Goal: Book appointment/travel/reservation

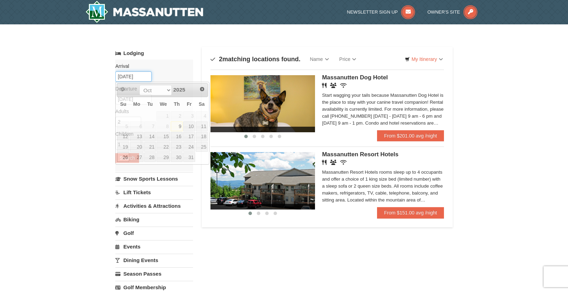
click at [123, 78] on input "[DATE]" at bounding box center [133, 76] width 36 height 10
click at [203, 146] on link "25" at bounding box center [202, 147] width 12 height 10
type input "10/25/2025"
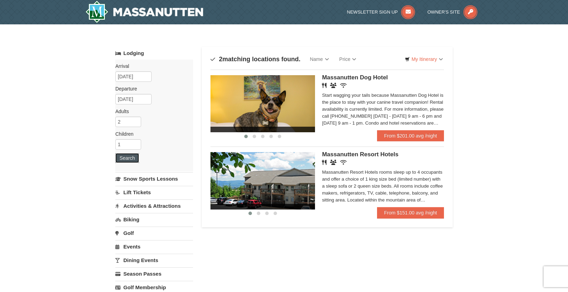
click at [123, 159] on button "Search" at bounding box center [127, 158] width 24 height 10
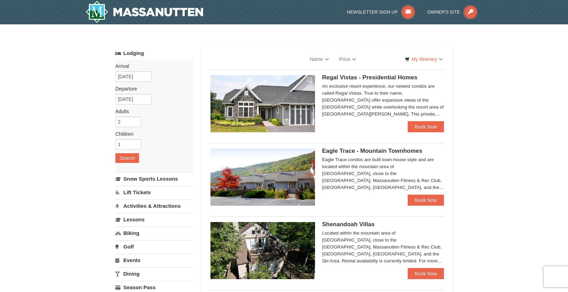
select select "10"
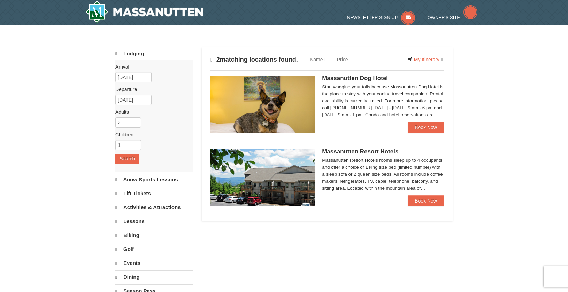
select select "10"
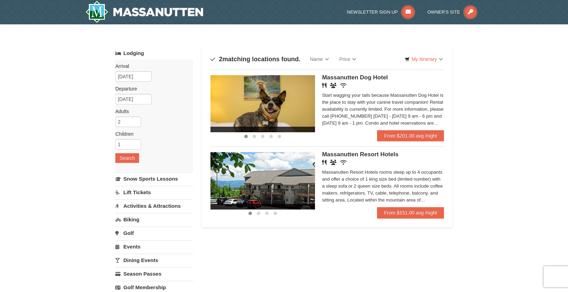
click at [300, 191] on img at bounding box center [262, 180] width 104 height 57
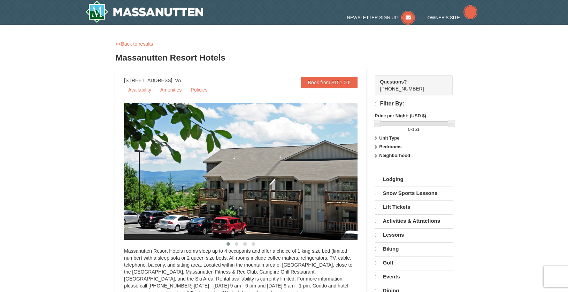
select select "10"
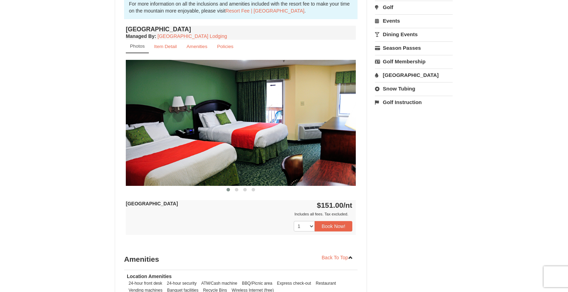
scroll to position [209, 0]
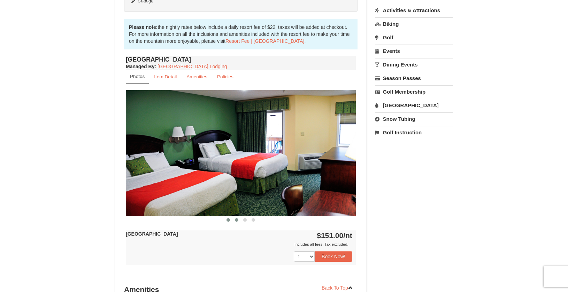
click at [236, 218] on span at bounding box center [236, 219] width 3 height 3
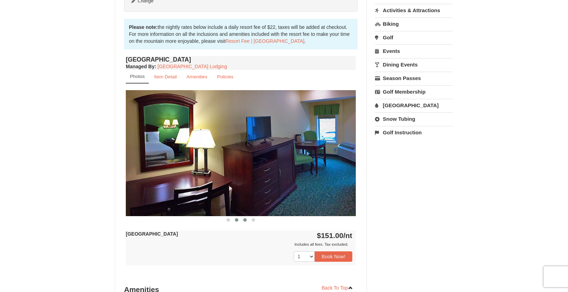
click at [243, 221] on span at bounding box center [244, 219] width 3 height 3
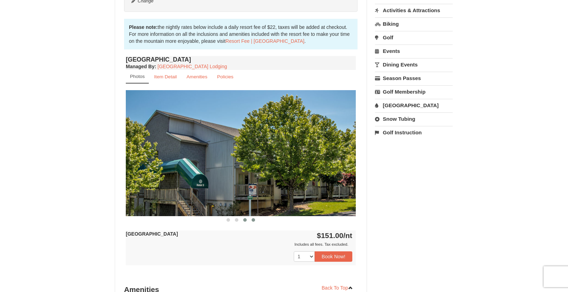
click at [252, 220] on span at bounding box center [252, 219] width 3 height 3
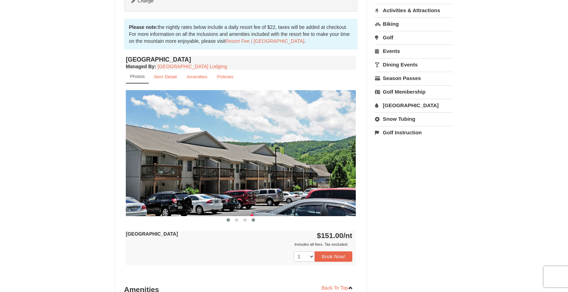
click at [227, 221] on span at bounding box center [227, 219] width 3 height 3
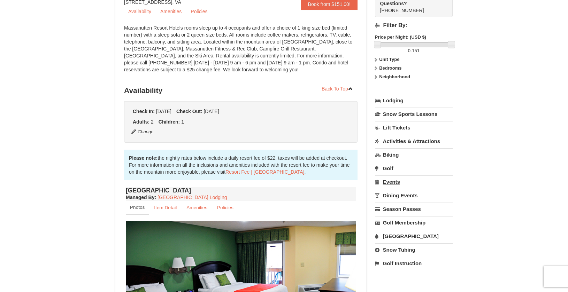
scroll to position [70, 0]
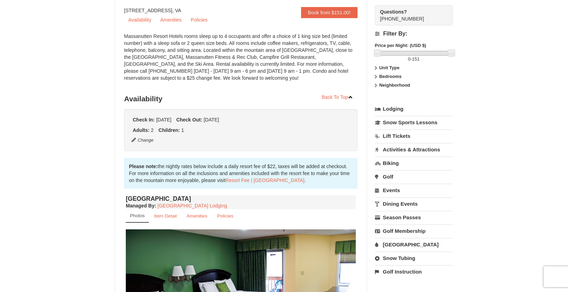
click at [390, 162] on link "Biking" at bounding box center [414, 163] width 78 height 13
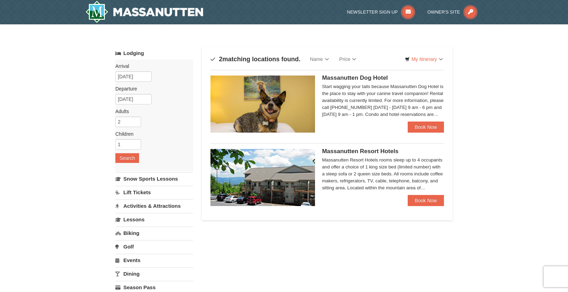
select select "10"
